Goal: Information Seeking & Learning: Find specific fact

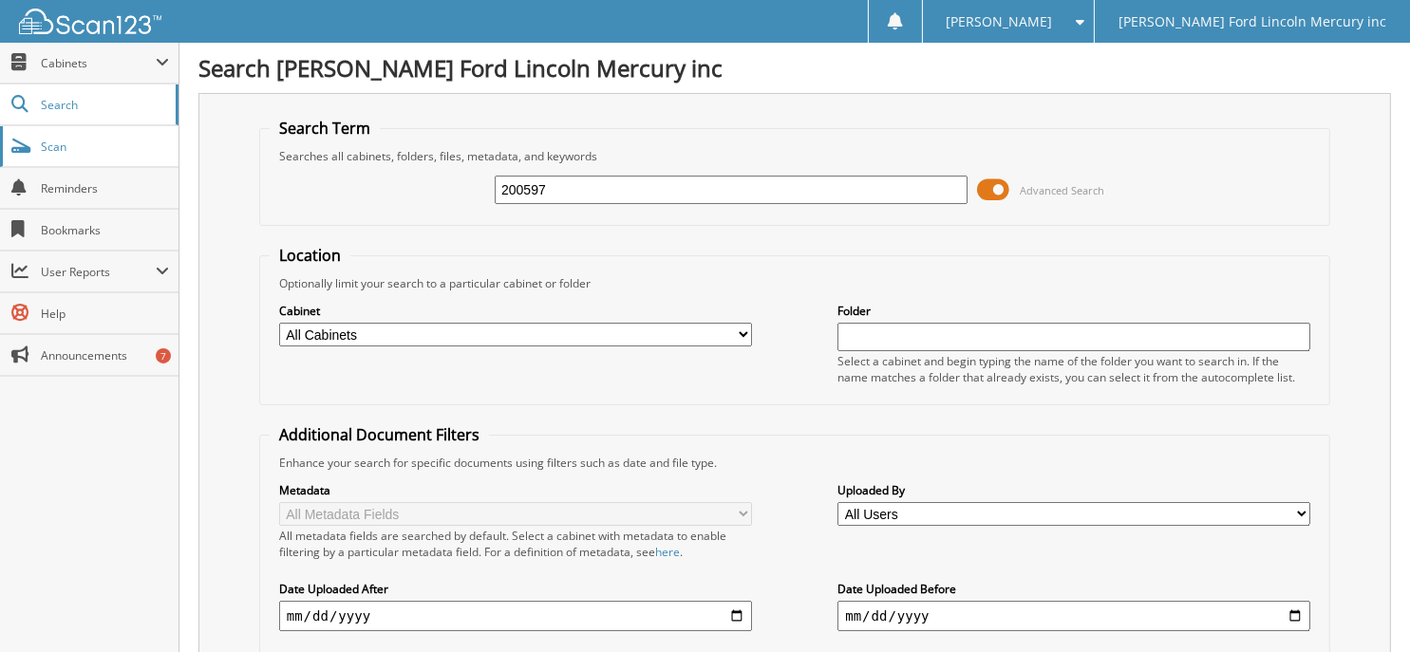
drag, startPoint x: 652, startPoint y: 190, endPoint x: 58, endPoint y: 142, distance: 596.2
click at [63, 142] on body "Sandra R. Settings Logout Billy Howell Ford Lincoln Mercury inc Close Cabinets …" at bounding box center [705, 583] width 1410 height 1166
type input "71123"
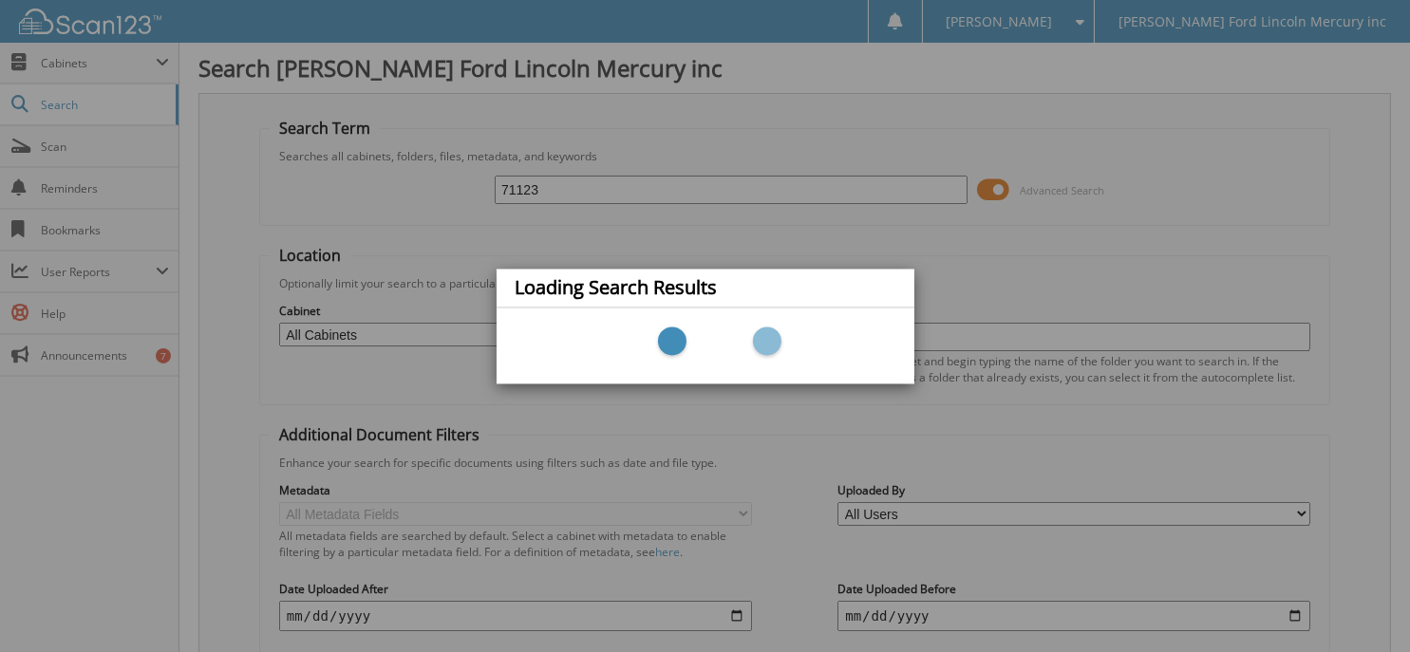
click at [488, 179] on div "Loading Search Results" at bounding box center [705, 326] width 1410 height 652
drag, startPoint x: 509, startPoint y: 179, endPoint x: 493, endPoint y: 185, distance: 17.1
click at [508, 179] on div "Loading Search Results" at bounding box center [705, 326] width 1410 height 652
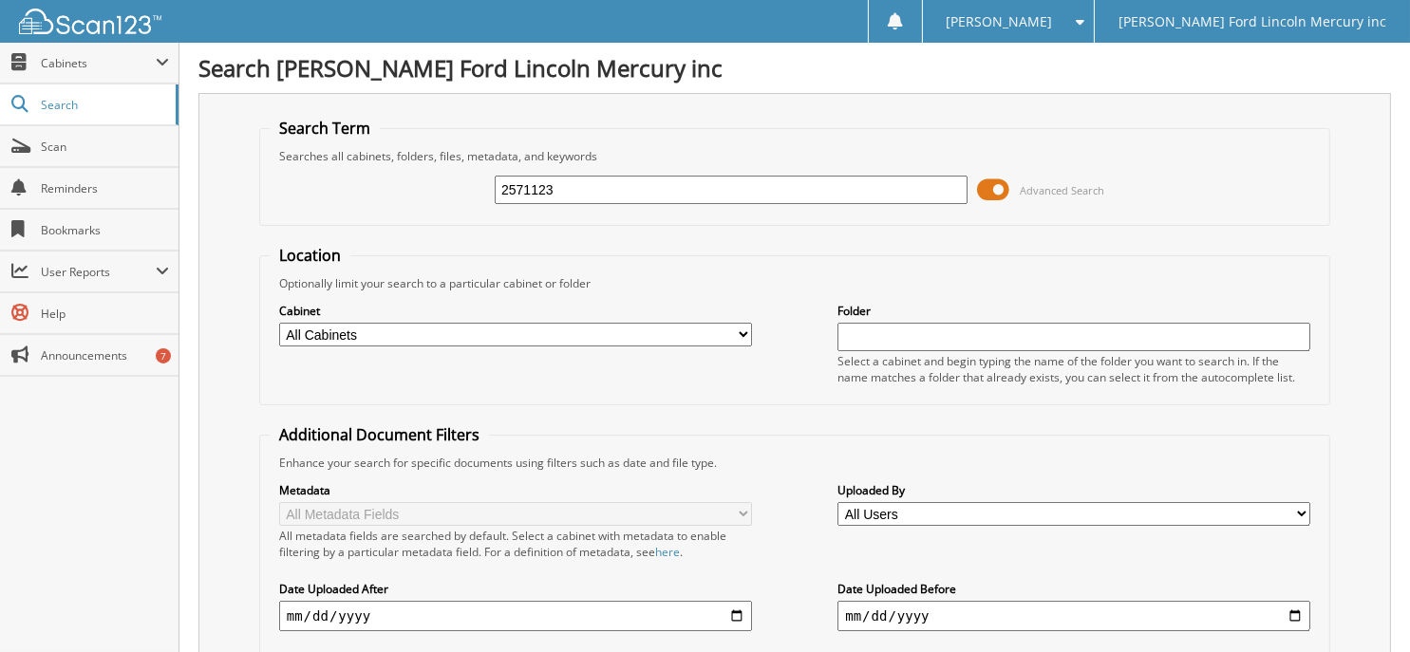
click at [879, 189] on input "2571123" at bounding box center [731, 190] width 473 height 28
type input "2571123"
click at [600, 174] on div "2571123" at bounding box center [731, 190] width 473 height 32
click at [47, 76] on span "Cabinets" at bounding box center [89, 63] width 178 height 41
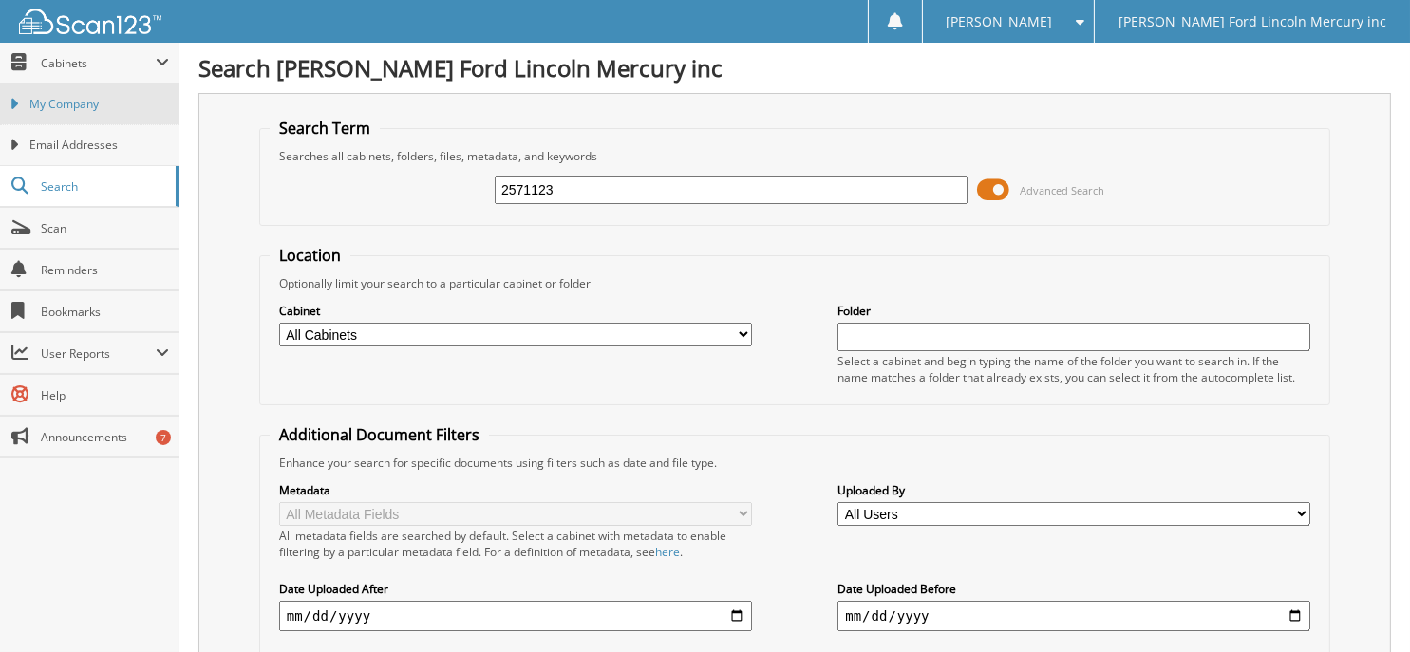
click at [47, 98] on span "My Company" at bounding box center [99, 104] width 140 height 17
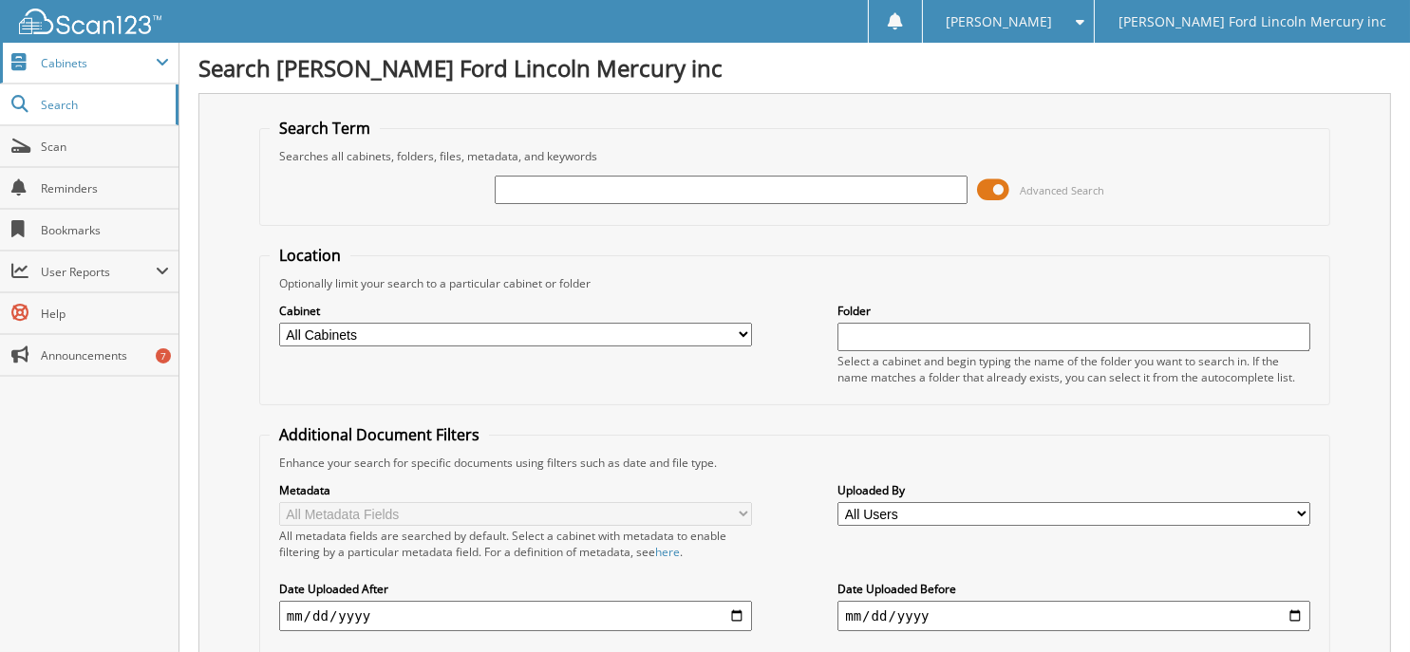
click at [82, 71] on span "Cabinets" at bounding box center [89, 63] width 178 height 41
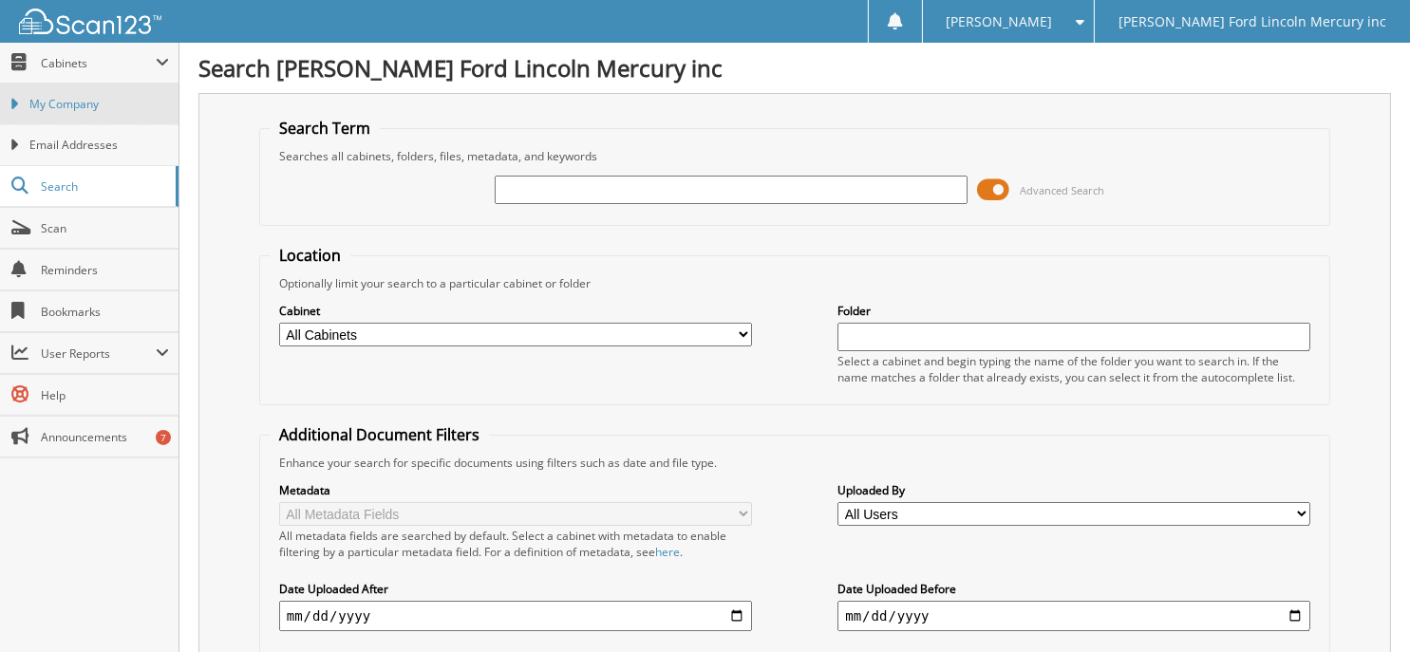
click at [81, 99] on span "My Company" at bounding box center [99, 104] width 140 height 17
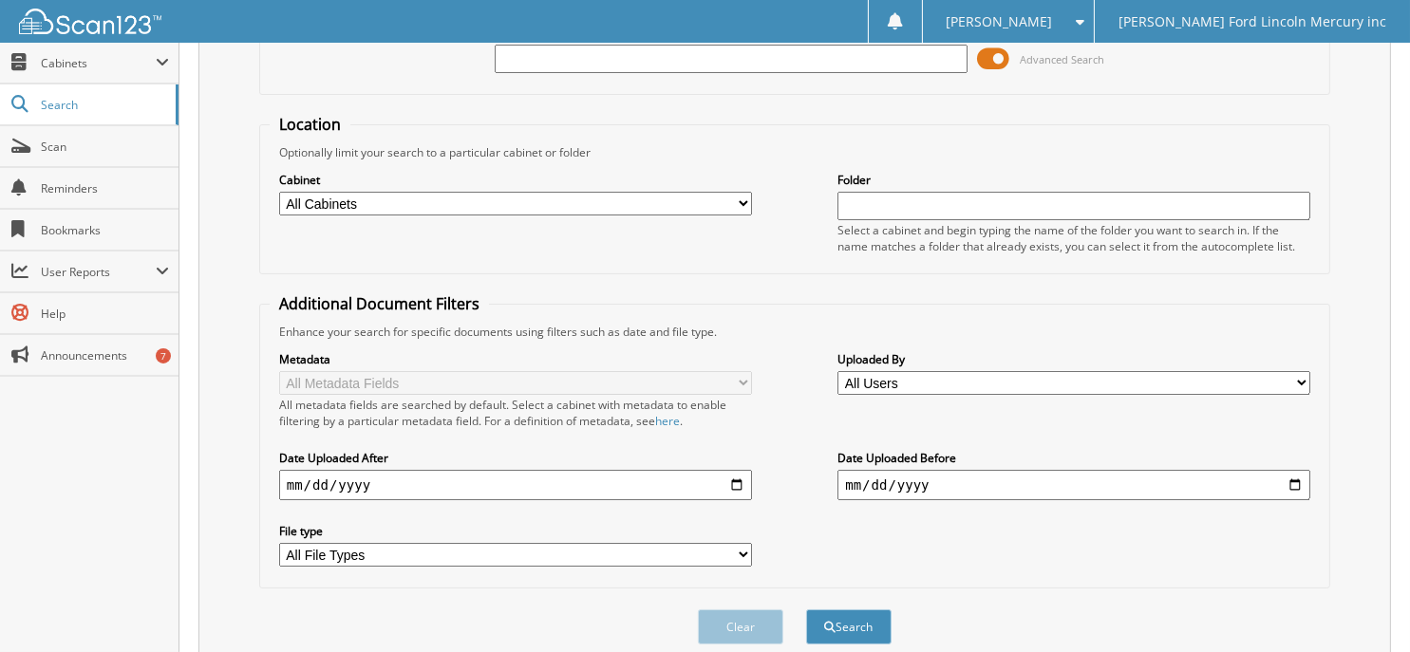
scroll to position [101, 0]
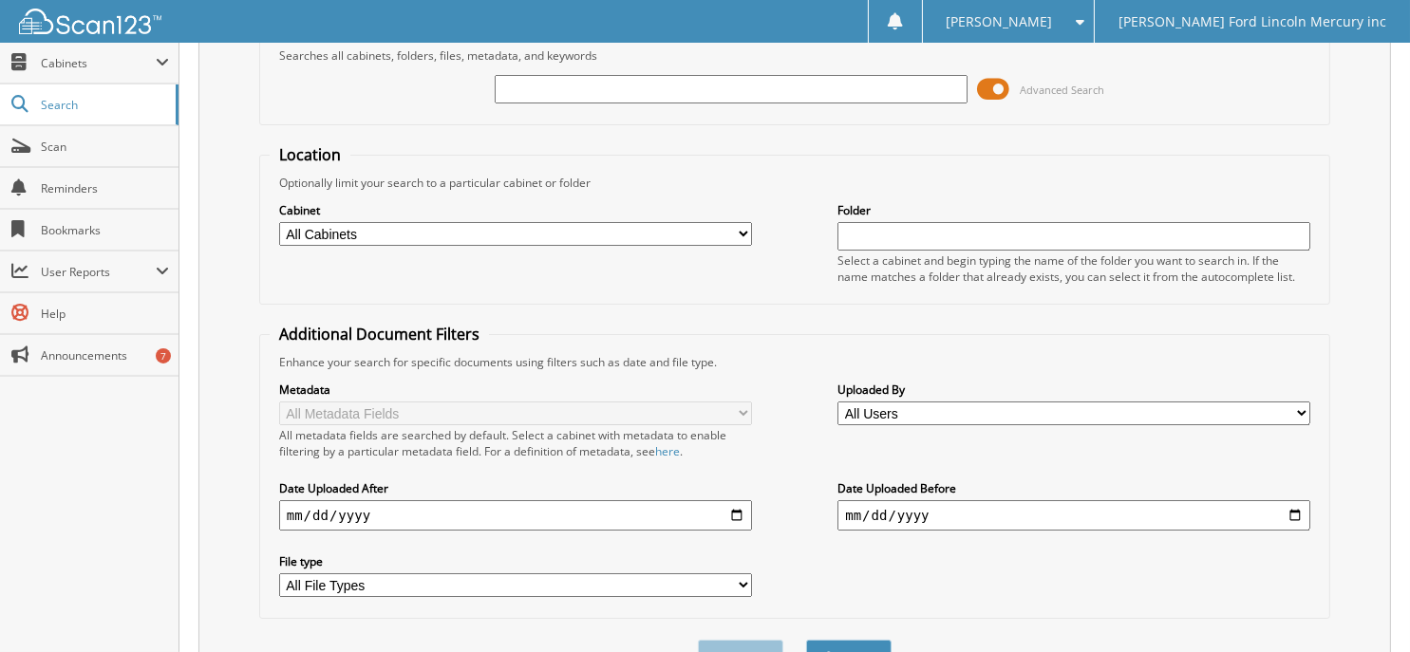
click at [603, 80] on input "text" at bounding box center [731, 89] width 473 height 28
type input "2571123"
click at [806, 640] on button "Search" at bounding box center [848, 657] width 85 height 35
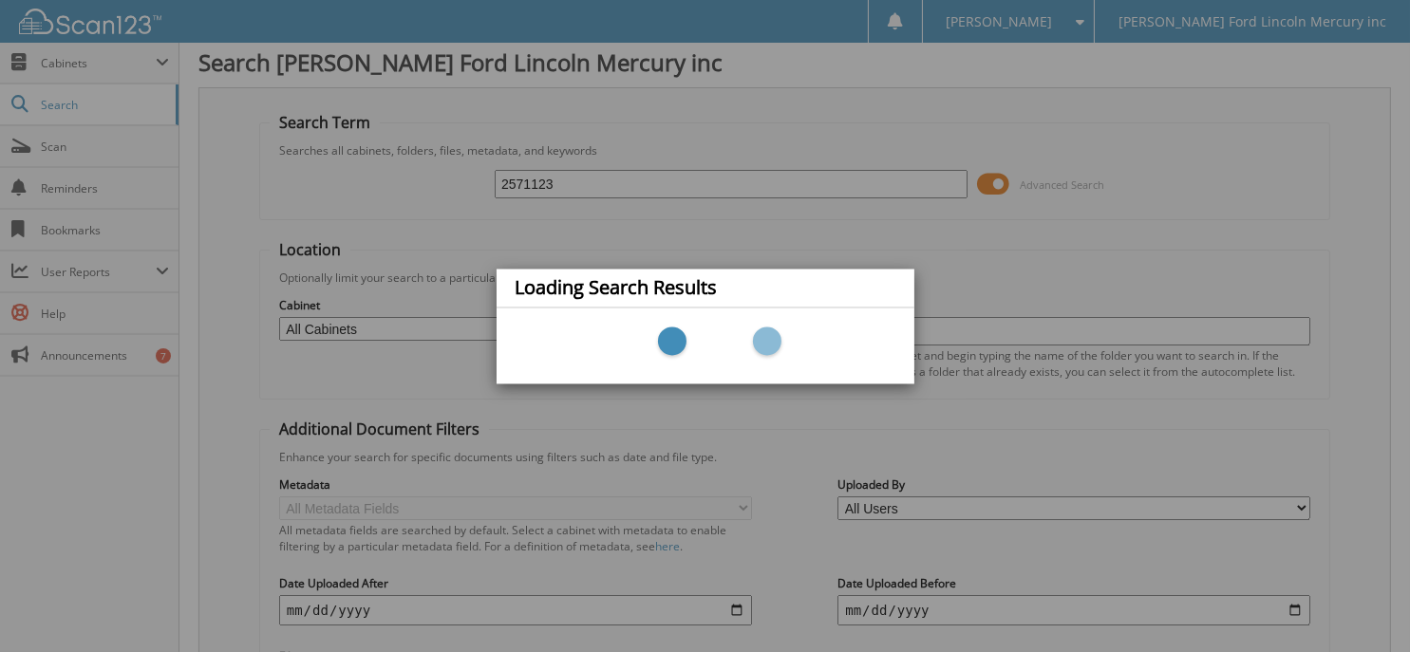
scroll to position [0, 0]
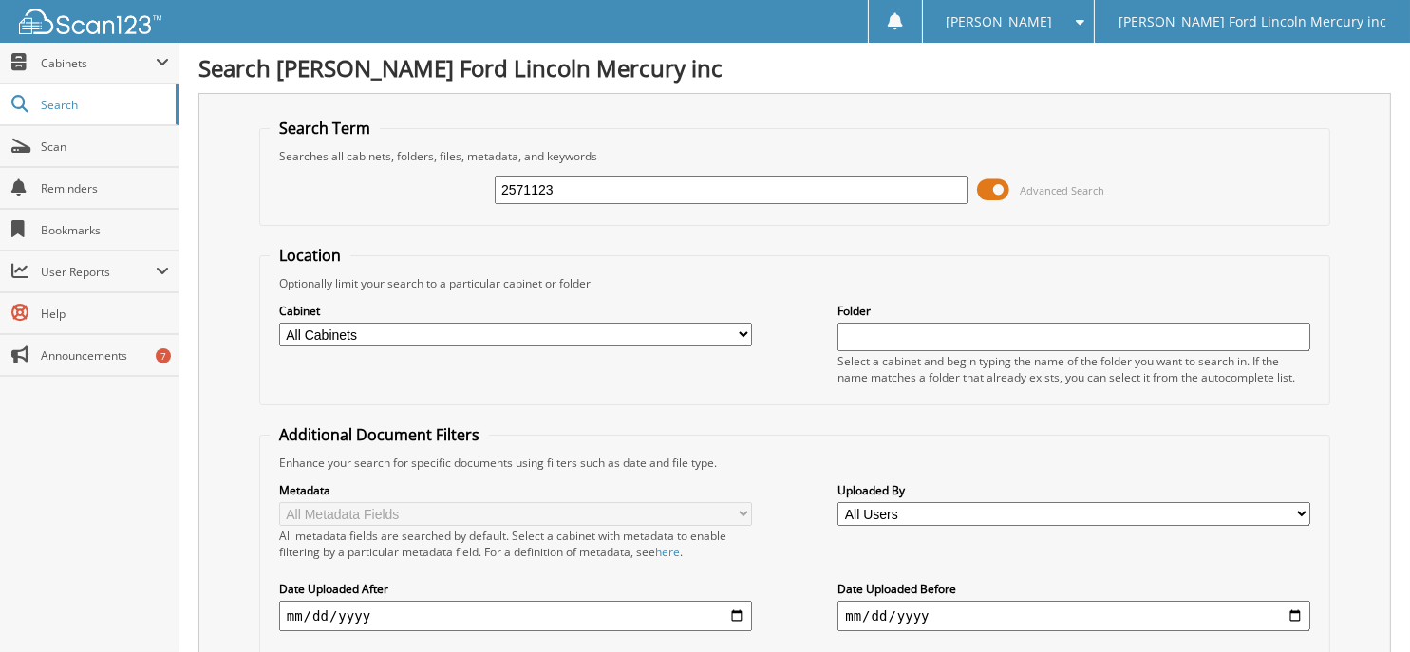
click at [649, 331] on select "All Cabinets RENTAL AGREEMENTS: HOWELL R... RENTAL AGREEMENTS: LRAC/FCTP SERVIC…" at bounding box center [515, 335] width 473 height 24
select select "5618"
click at [279, 323] on select "All Cabinets RENTAL AGREEMENTS: HOWELL R... RENTAL AGREEMENTS: LRAC/FCTP SERVIC…" at bounding box center [515, 335] width 473 height 24
click at [905, 184] on input "2571123" at bounding box center [731, 190] width 473 height 28
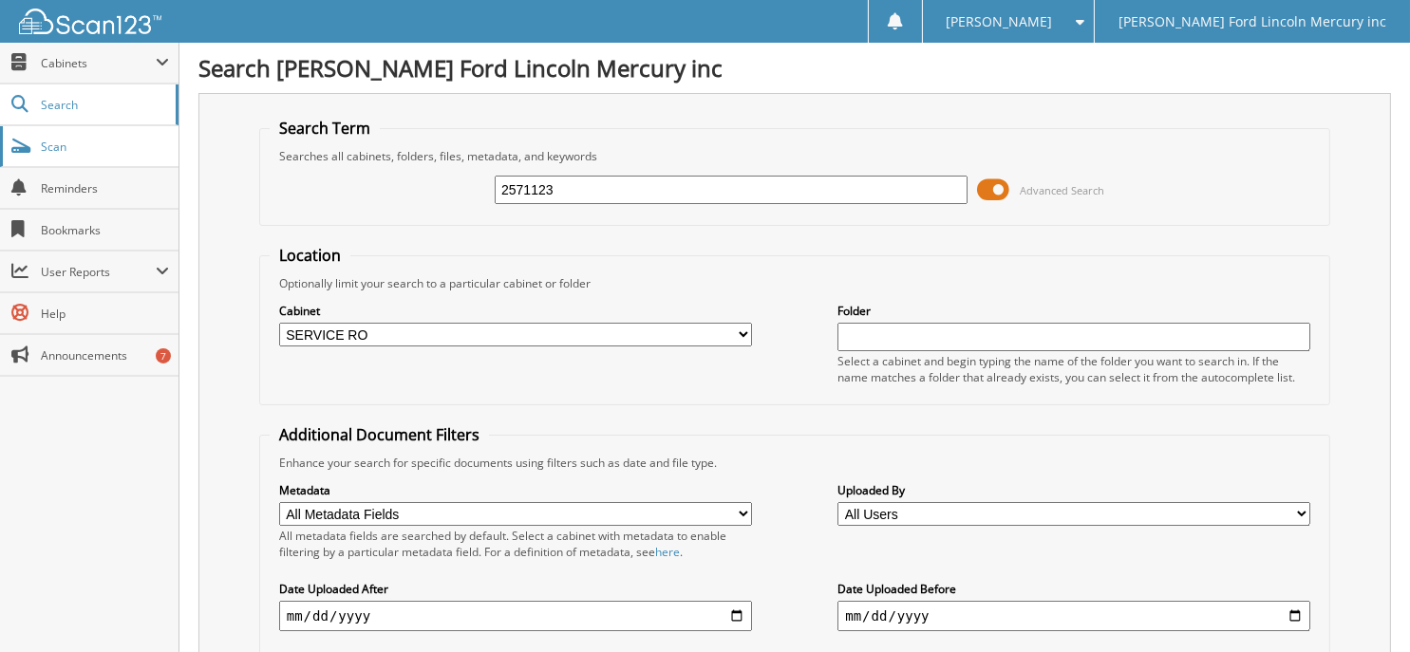
click at [54, 128] on link "Scan" at bounding box center [89, 146] width 178 height 41
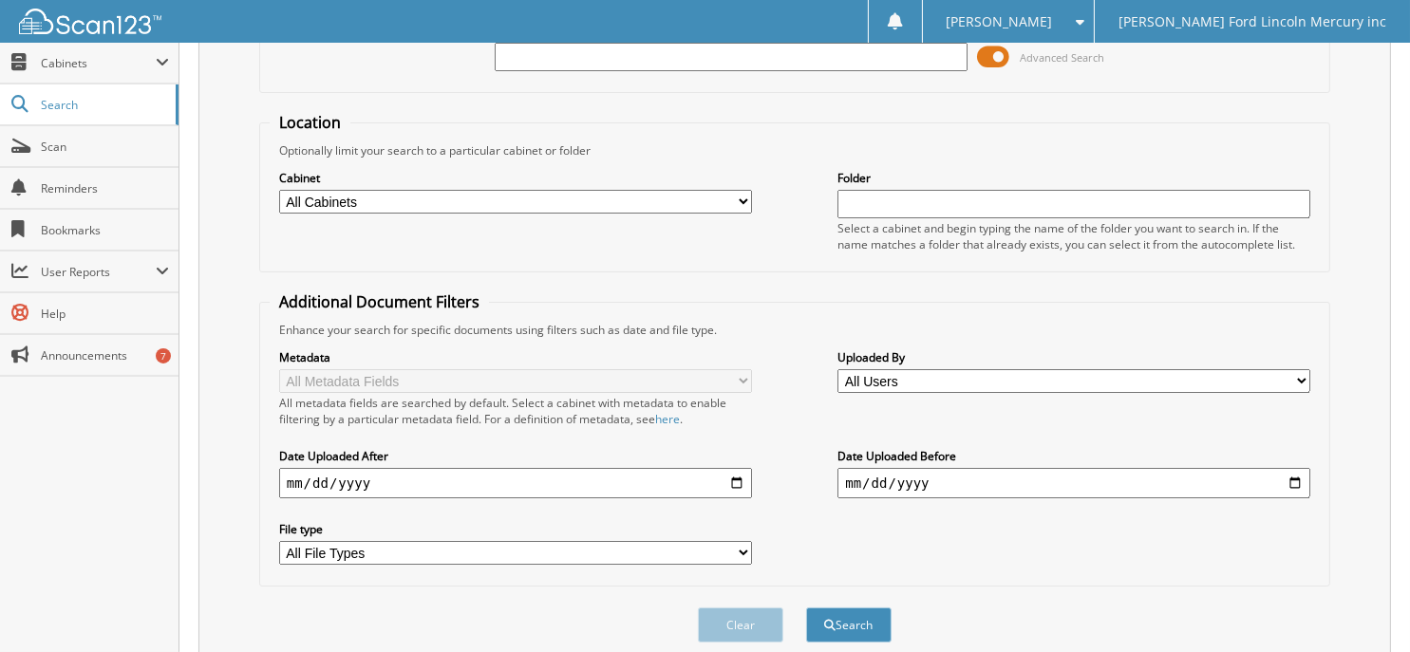
scroll to position [101, 0]
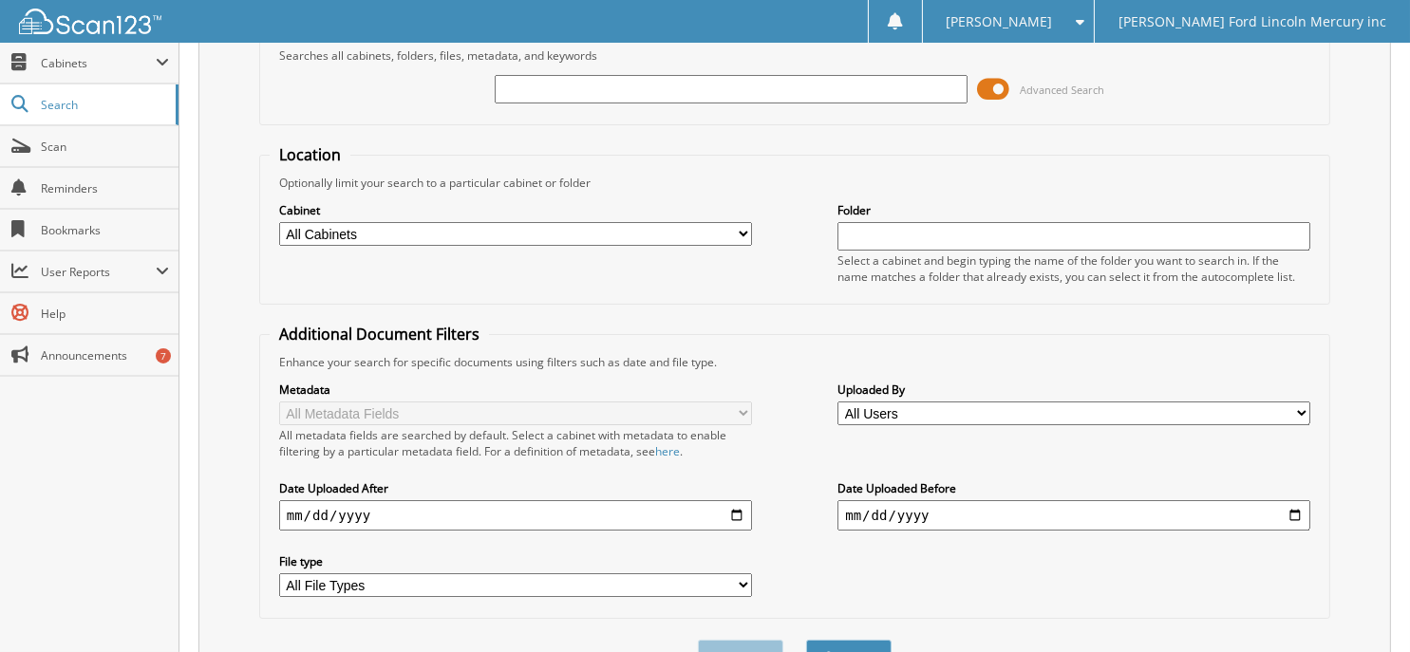
click at [869, 402] on select "All Users bailee smith Betsy Hutcheson Bobby Gill Brenda Hobby Brenda Laye Brit…" at bounding box center [1073, 414] width 473 height 24
click at [740, 315] on div "Location Optionally limit your search to a particular cabinet or folder Cabinet…" at bounding box center [794, 381] width 1071 height 475
click at [542, 225] on select "All Cabinets RENTAL AGREEMENTS: HOWELL R... RENTAL AGREEMENTS: LRAC/FCTP SERVIC…" at bounding box center [515, 234] width 473 height 24
click at [894, 360] on div "Enhance your search for specific documents using filters such as date and file …" at bounding box center [795, 362] width 1050 height 16
click at [642, 90] on input "text" at bounding box center [731, 89] width 473 height 28
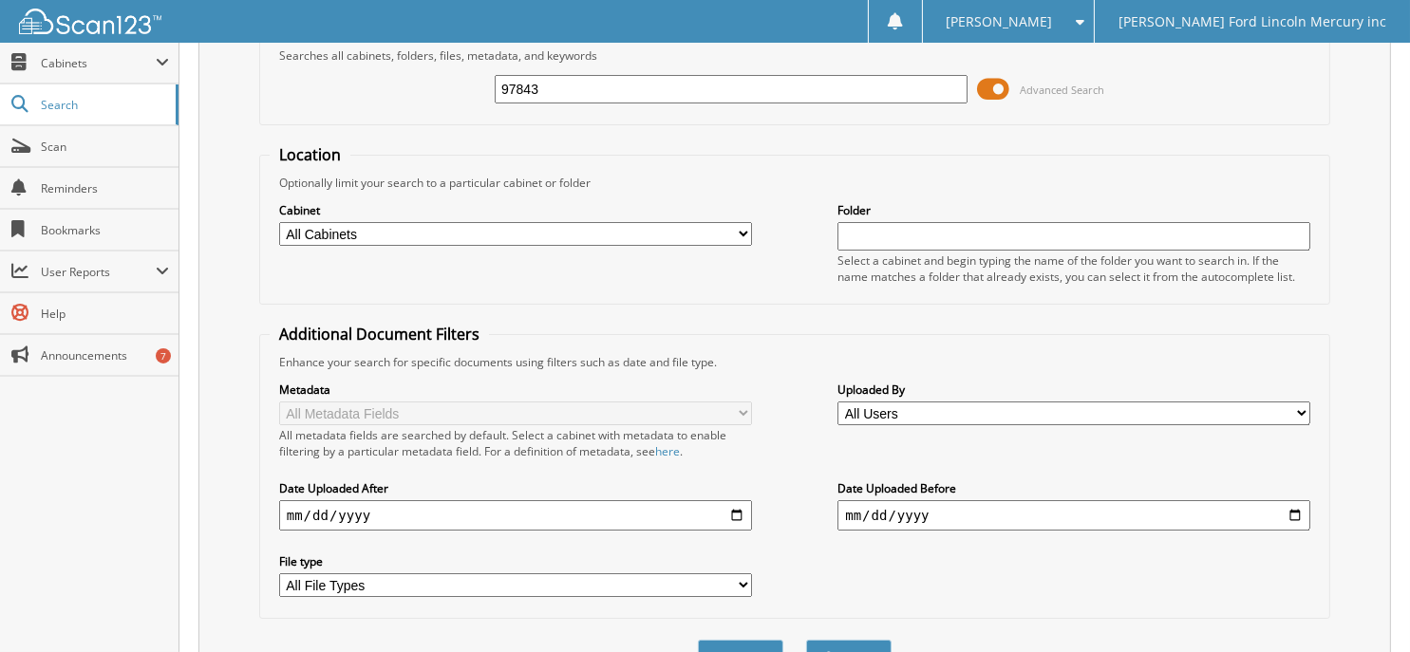
type input "97843"
click at [806, 640] on button "Search" at bounding box center [848, 657] width 85 height 35
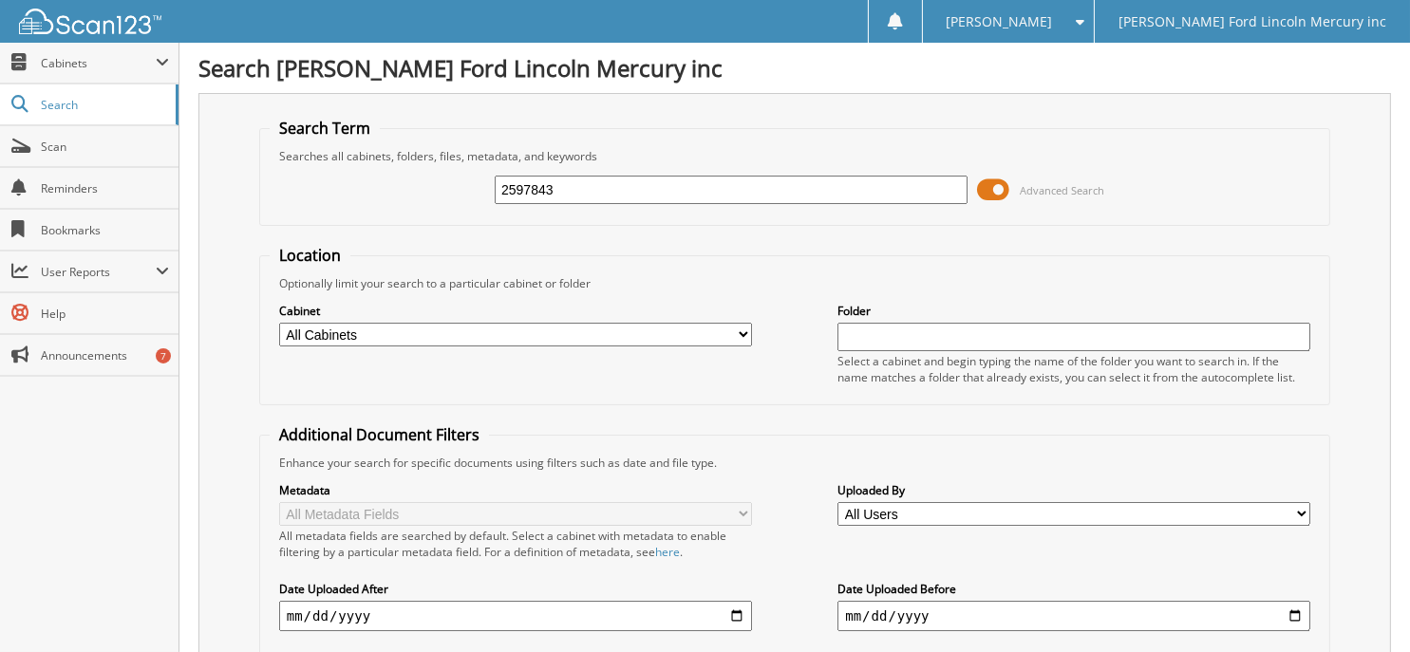
type input "2597843"
drag, startPoint x: 619, startPoint y: 187, endPoint x: 0, endPoint y: 136, distance: 621.1
click at [0, 136] on body "[PERSON_NAME] Settings Logout [PERSON_NAME] Ford Lincoln Mercury inc Close Cabi…" at bounding box center [705, 464] width 1410 height 928
